Goal: Task Accomplishment & Management: Complete application form

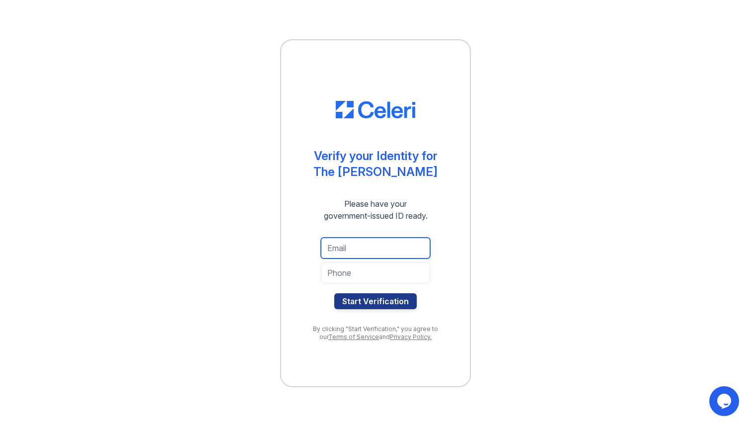
click at [359, 244] on input "email" at bounding box center [375, 247] width 109 height 21
type input "aishah.kothawala@gmail.com"
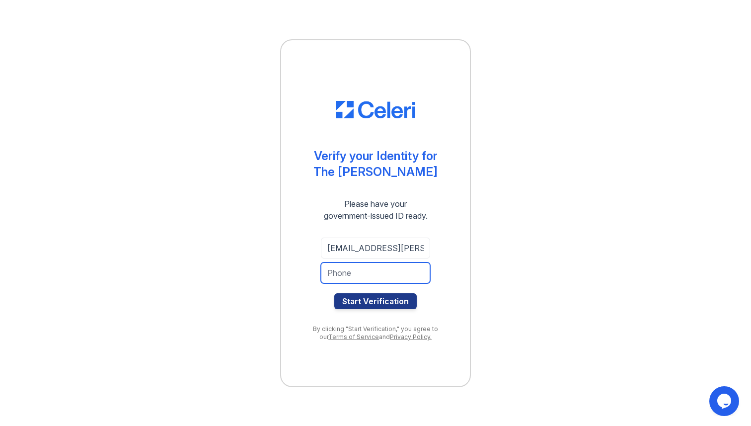
click at [377, 275] on input "tel" at bounding box center [375, 272] width 109 height 21
type input "8479128009"
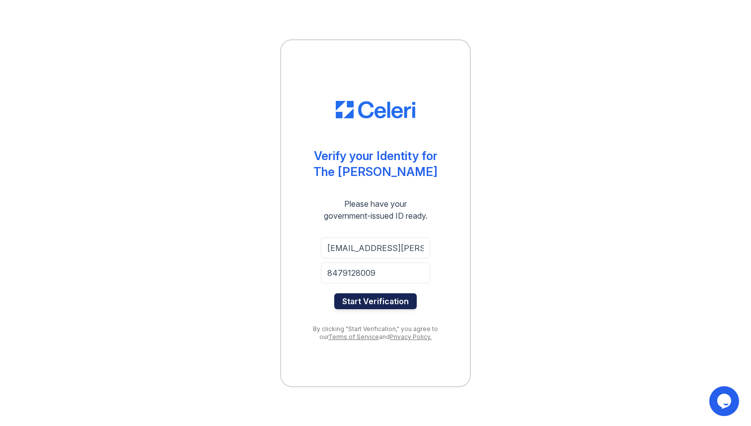
click at [341, 299] on button "Start Verification" at bounding box center [375, 301] width 82 height 16
